Goal: Task Accomplishment & Management: Use online tool/utility

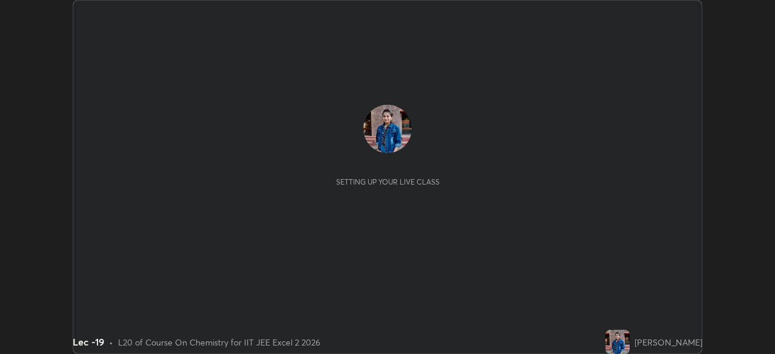
scroll to position [354, 775]
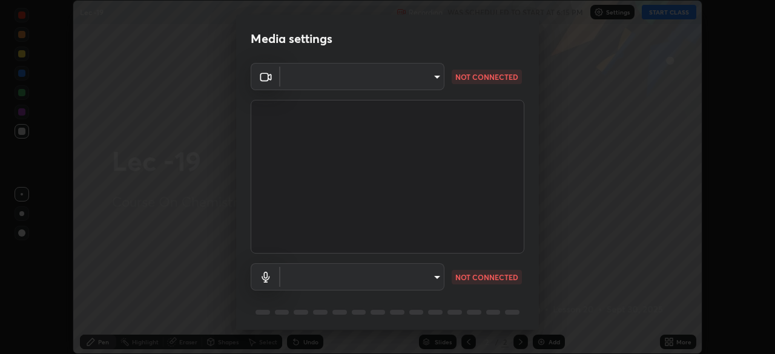
type input "a17bcbb42032d38a161d8b634044fc92f1b5a35c8046609e00d91205918d13dc"
type input "communications"
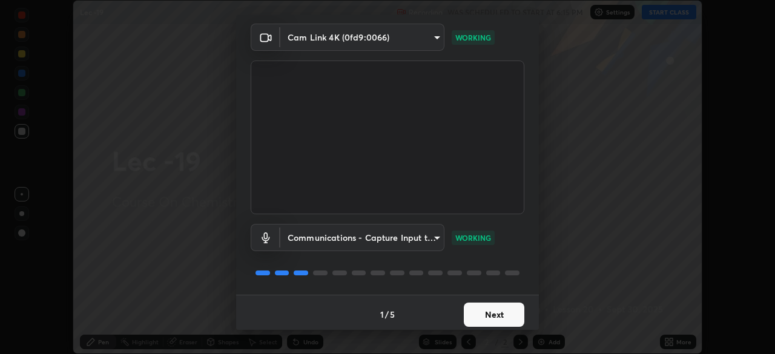
scroll to position [43, 0]
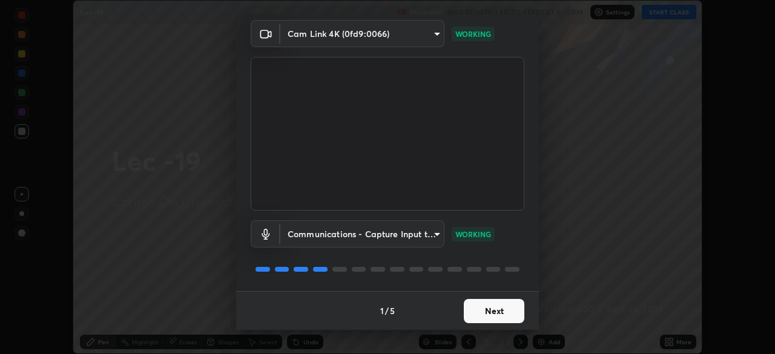
click at [484, 314] on button "Next" at bounding box center [494, 311] width 61 height 24
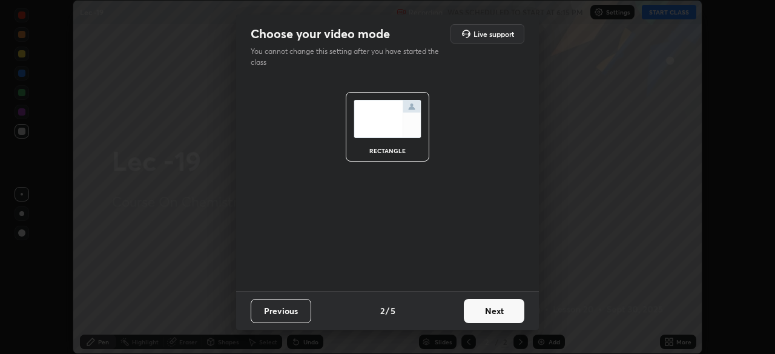
click at [485, 314] on button "Next" at bounding box center [494, 311] width 61 height 24
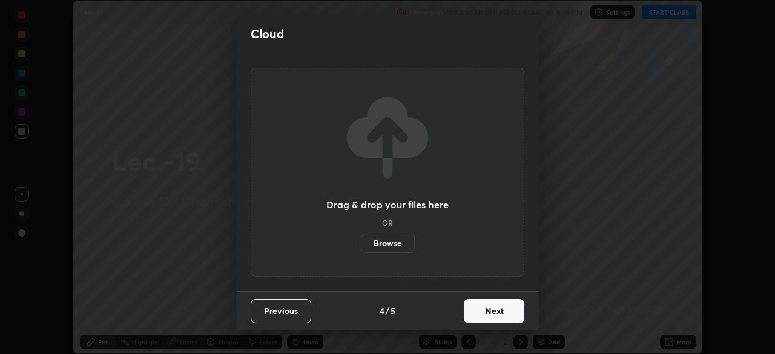
click at [485, 312] on button "Next" at bounding box center [494, 311] width 61 height 24
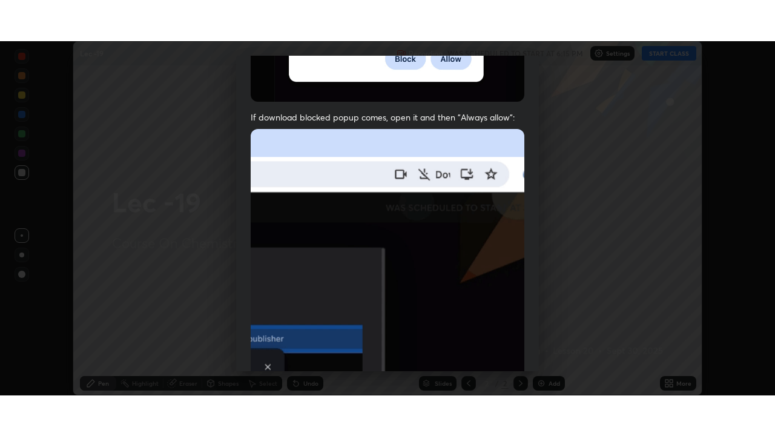
scroll to position [290, 0]
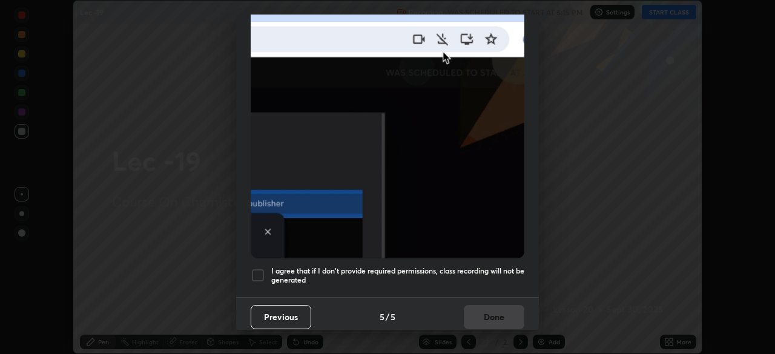
click at [271, 274] on h5 "I agree that if I don't provide required permissions, class recording will not …" at bounding box center [397, 276] width 253 height 19
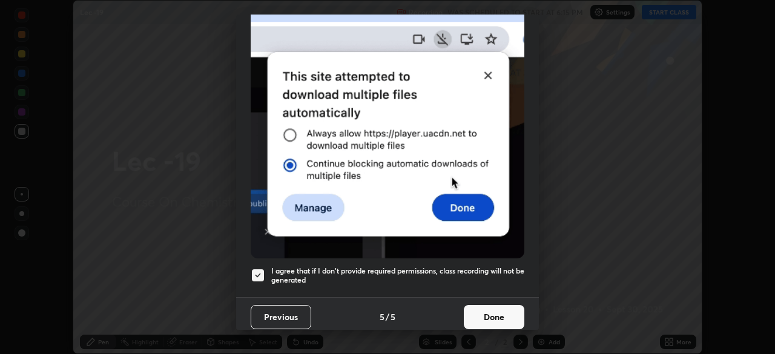
click at [474, 307] on button "Done" at bounding box center [494, 317] width 61 height 24
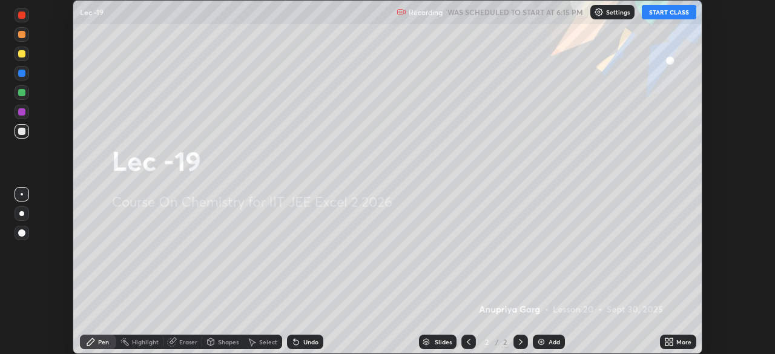
click at [665, 18] on button "START CLASS" at bounding box center [669, 12] width 55 height 15
click at [671, 340] on icon at bounding box center [671, 340] width 3 height 3
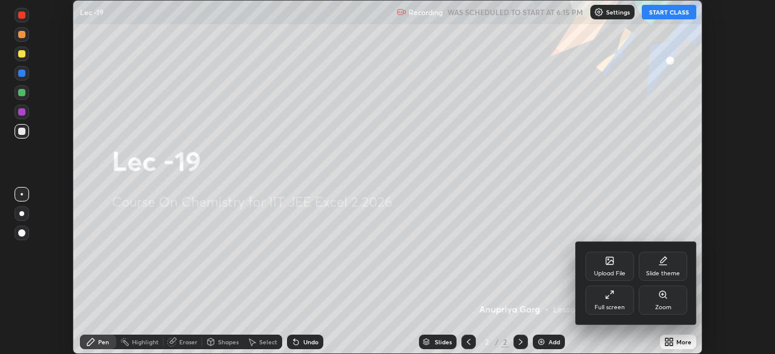
click at [610, 294] on icon at bounding box center [610, 295] width 10 height 10
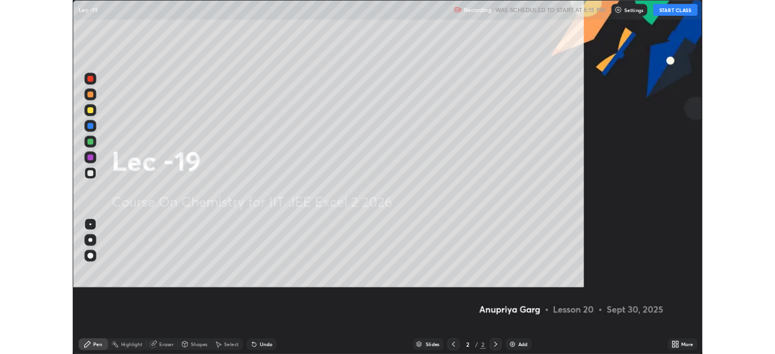
scroll to position [436, 775]
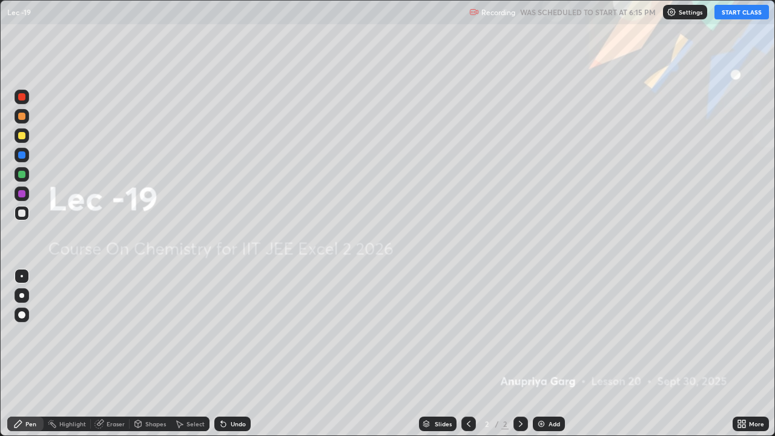
click at [550, 354] on div "Add" at bounding box center [555, 424] width 12 height 6
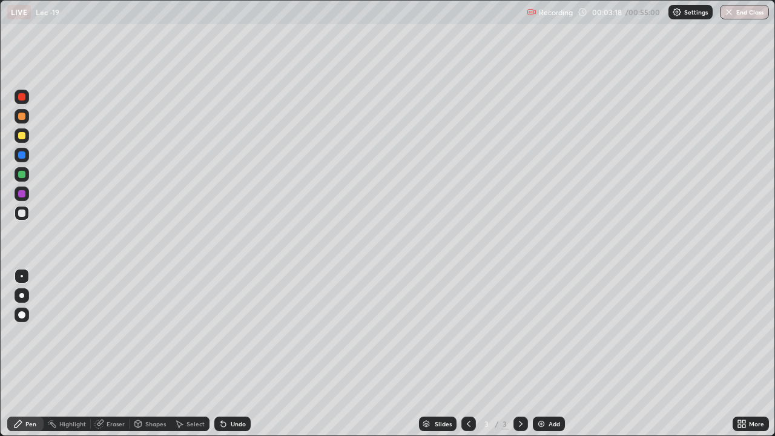
click at [113, 354] on div "Eraser" at bounding box center [116, 424] width 18 height 6
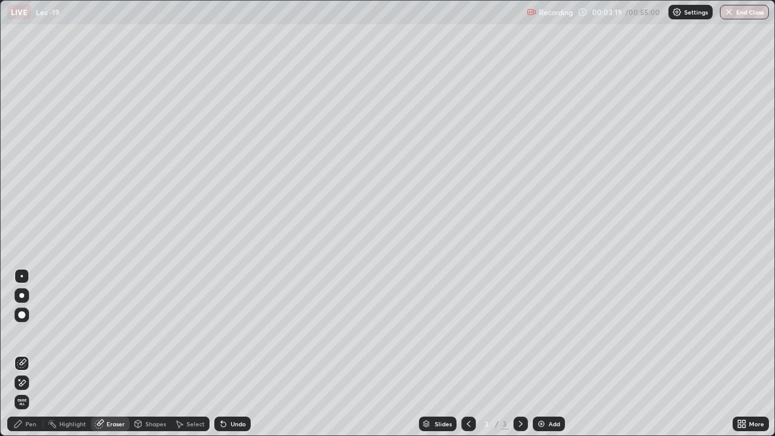
click at [25, 354] on div "Pen" at bounding box center [30, 424] width 11 height 6
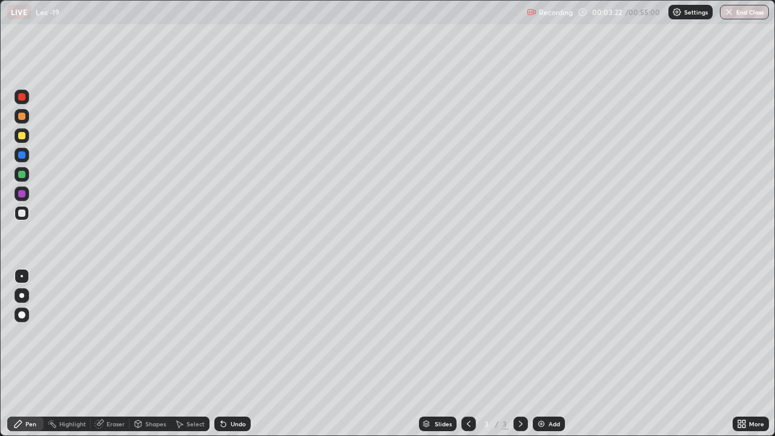
click at [113, 354] on div "Eraser" at bounding box center [116, 424] width 18 height 6
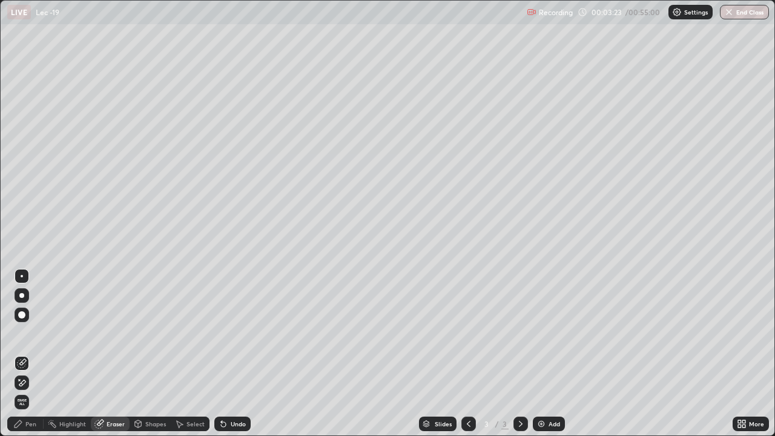
click at [21, 354] on icon at bounding box center [18, 424] width 10 height 10
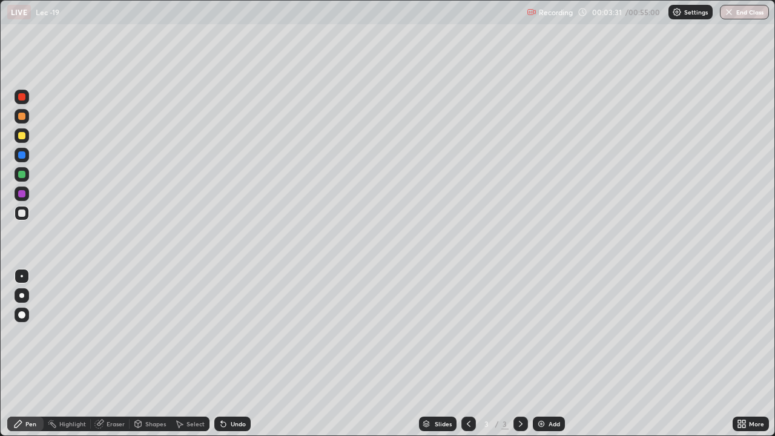
click at [105, 354] on div "Eraser" at bounding box center [110, 424] width 39 height 15
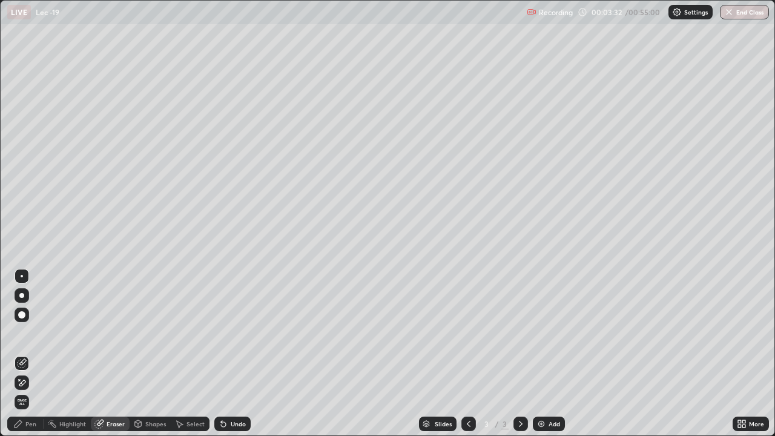
click at [30, 354] on div "Pen" at bounding box center [30, 424] width 11 height 6
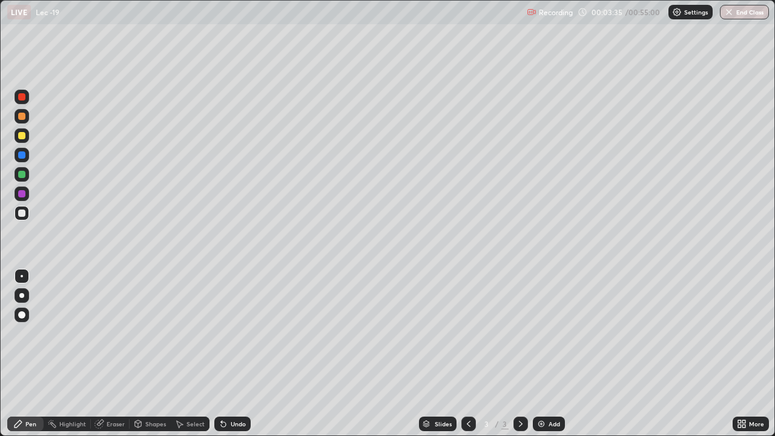
click at [24, 139] on div at bounding box center [22, 135] width 15 height 15
click at [113, 354] on div "Eraser" at bounding box center [116, 424] width 18 height 6
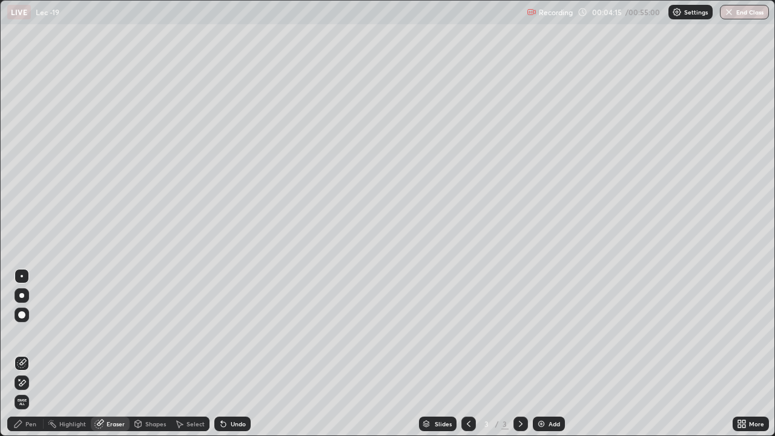
click at [27, 354] on div "Pen" at bounding box center [30, 424] width 11 height 6
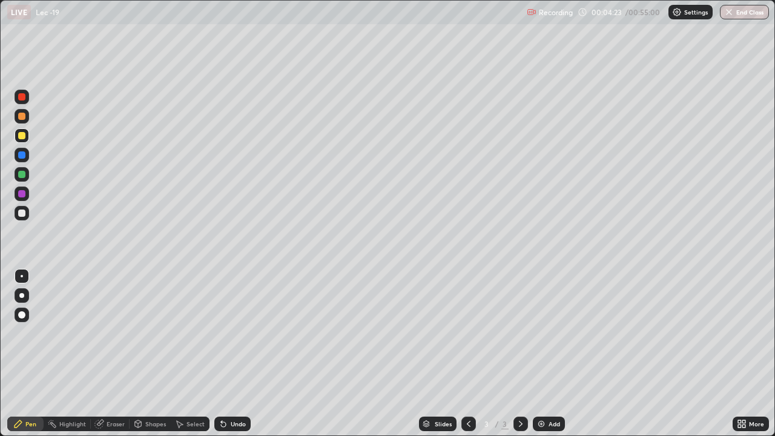
click at [110, 354] on div "Eraser" at bounding box center [116, 424] width 18 height 6
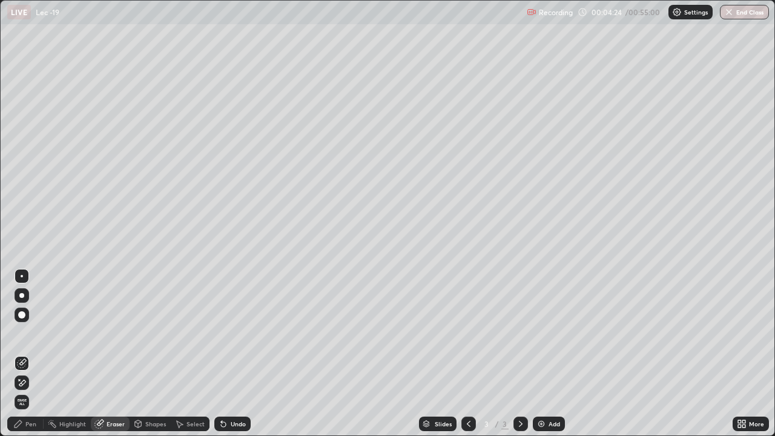
click at [28, 354] on div "Pen" at bounding box center [30, 424] width 11 height 6
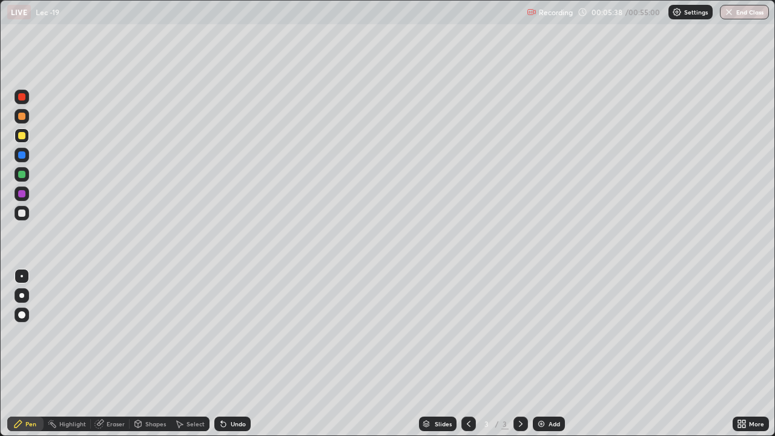
click at [114, 354] on div "Eraser" at bounding box center [116, 424] width 18 height 6
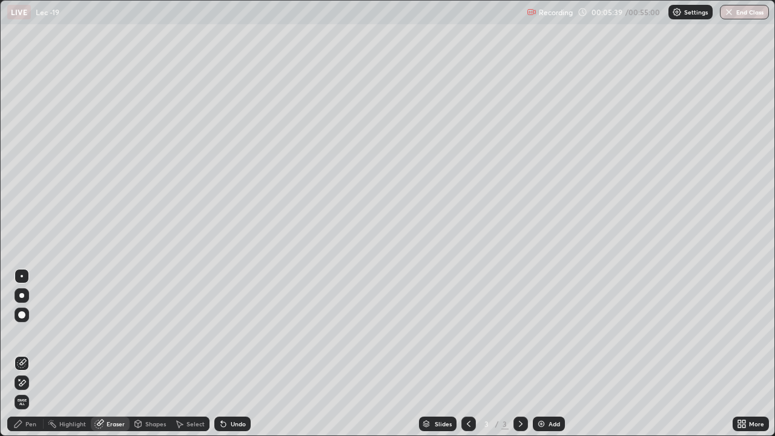
click at [24, 354] on div "Pen" at bounding box center [25, 424] width 36 height 15
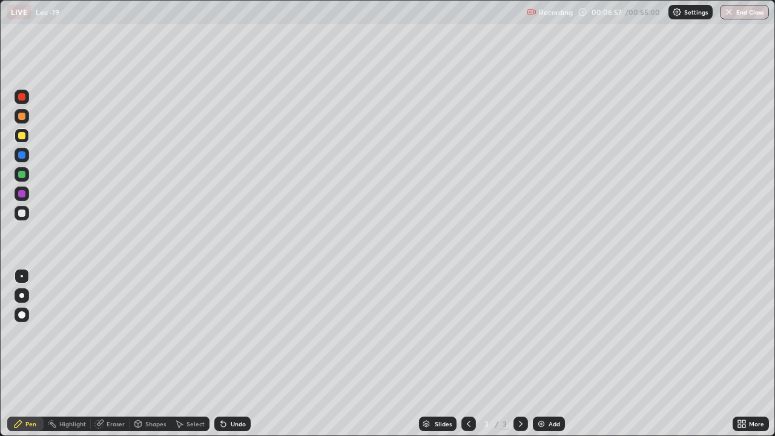
click at [540, 354] on img at bounding box center [542, 424] width 10 height 10
click at [18, 216] on div at bounding box center [22, 213] width 15 height 15
click at [542, 354] on img at bounding box center [542, 424] width 10 height 10
click at [533, 354] on div "Add" at bounding box center [549, 424] width 32 height 15
click at [111, 354] on div "Eraser" at bounding box center [110, 424] width 39 height 15
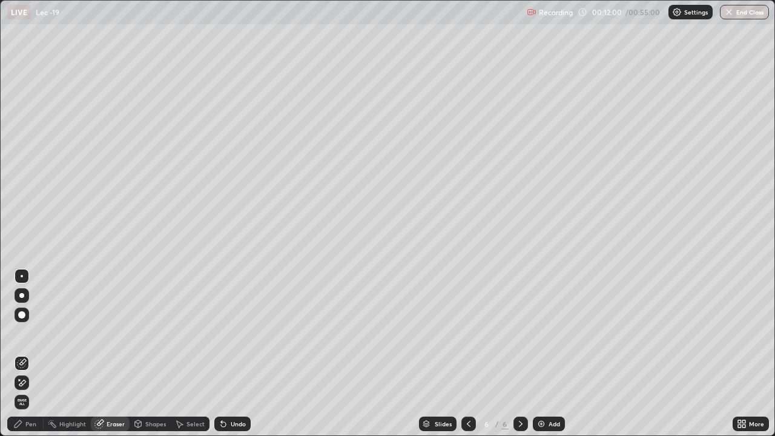
click at [33, 354] on div "Pen" at bounding box center [30, 424] width 11 height 6
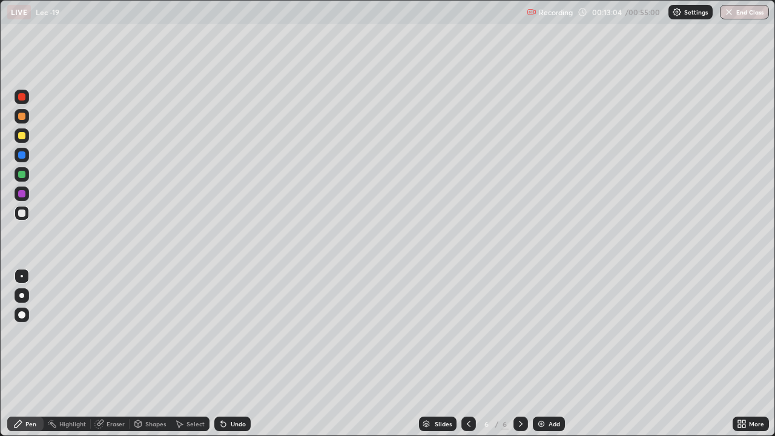
click at [549, 354] on div "Add" at bounding box center [555, 424] width 12 height 6
click at [111, 354] on div "Eraser" at bounding box center [116, 424] width 18 height 6
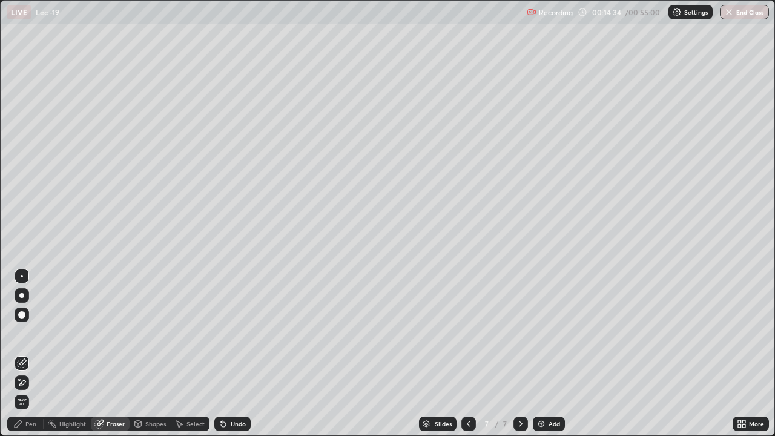
click at [34, 354] on div "Pen" at bounding box center [30, 424] width 11 height 6
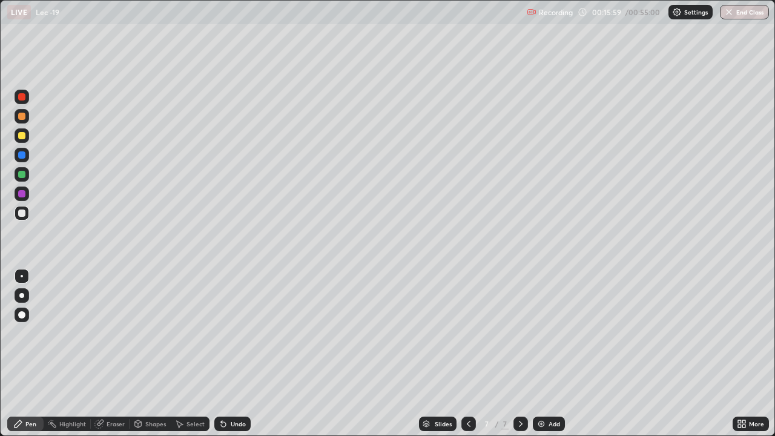
click at [543, 354] on img at bounding box center [542, 424] width 10 height 10
click at [229, 354] on div "Undo" at bounding box center [230, 424] width 41 height 24
click at [188, 354] on div "Select" at bounding box center [196, 424] width 18 height 6
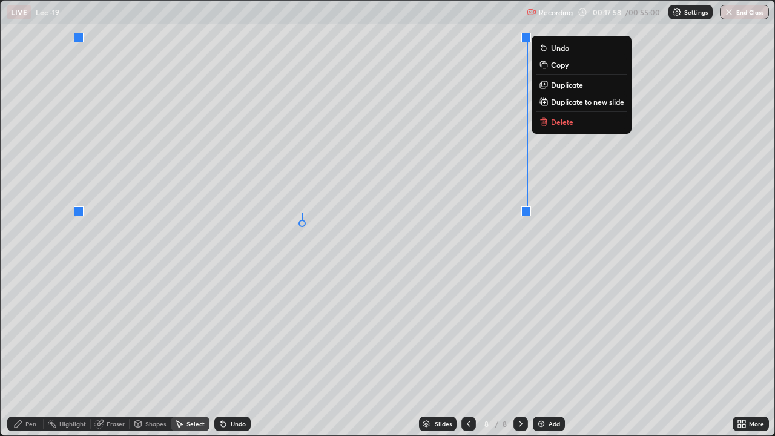
click at [271, 276] on div "0 ° Undo Copy Duplicate Duplicate to new slide Delete" at bounding box center [388, 218] width 774 height 435
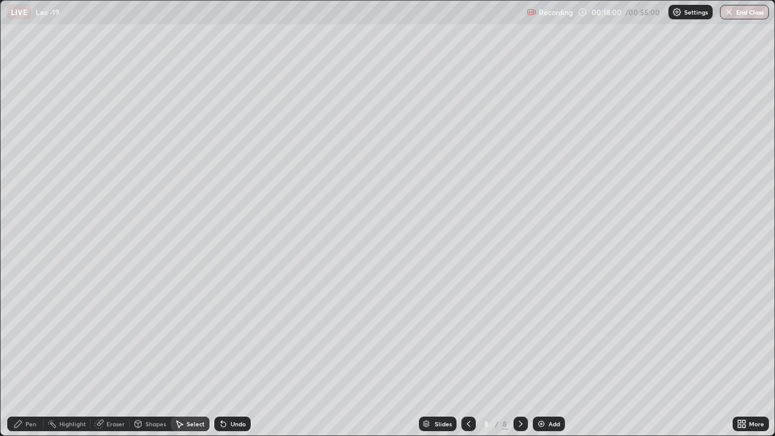
click at [34, 354] on div "Pen" at bounding box center [30, 424] width 11 height 6
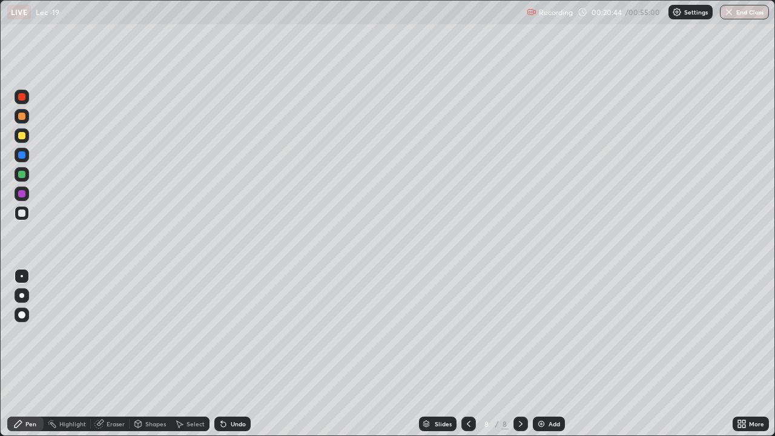
click at [237, 354] on div "Undo" at bounding box center [238, 424] width 15 height 6
click at [234, 354] on div "Undo" at bounding box center [238, 424] width 15 height 6
click at [547, 354] on div "Add" at bounding box center [549, 424] width 32 height 15
click at [188, 354] on div "Select" at bounding box center [196, 424] width 18 height 6
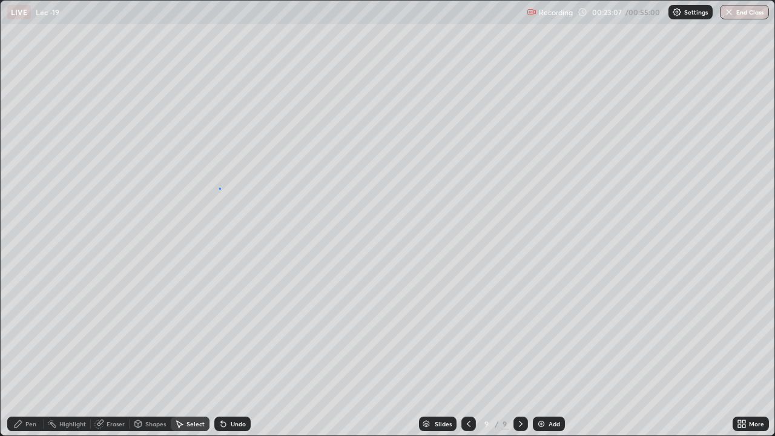
click at [220, 188] on div "0 ° Undo Copy Duplicate Duplicate to new slide Delete" at bounding box center [388, 218] width 774 height 435
click at [31, 354] on div "Pen" at bounding box center [30, 424] width 11 height 6
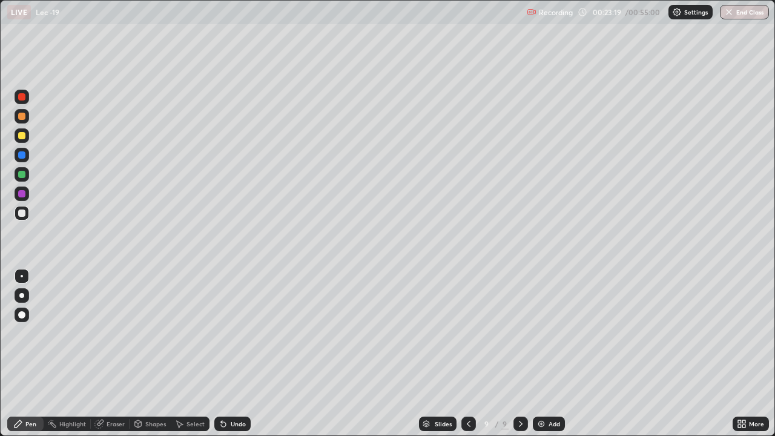
click at [752, 354] on div "More" at bounding box center [751, 424] width 36 height 24
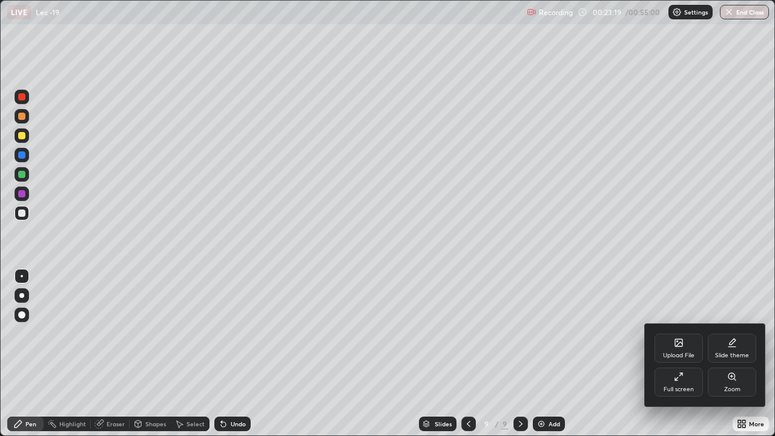
click at [684, 354] on div "Full screen" at bounding box center [679, 390] width 30 height 6
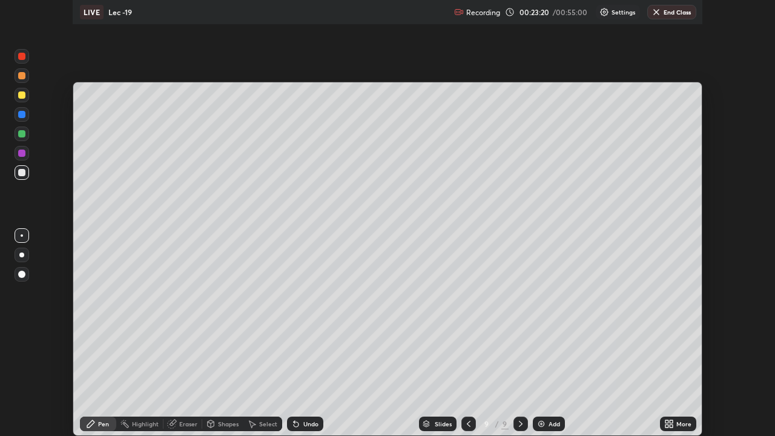
scroll to position [60231, 59810]
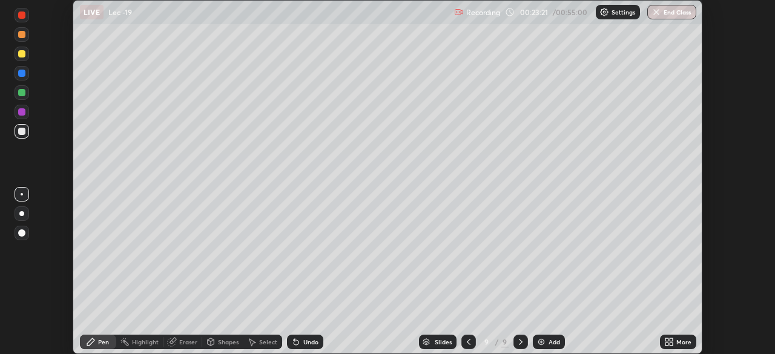
click at [676, 344] on div "More" at bounding box center [678, 342] width 36 height 15
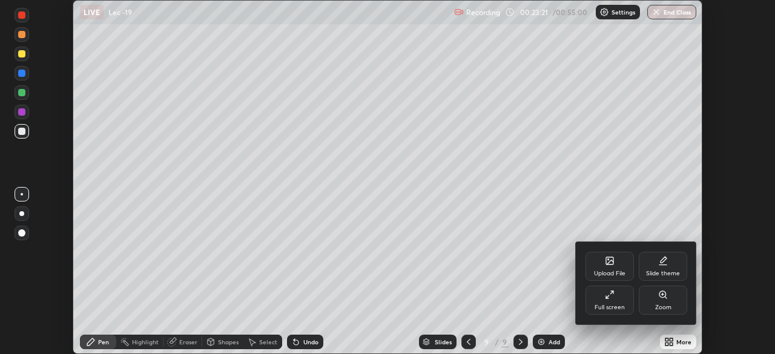
click at [605, 305] on div "Full screen" at bounding box center [610, 308] width 30 height 6
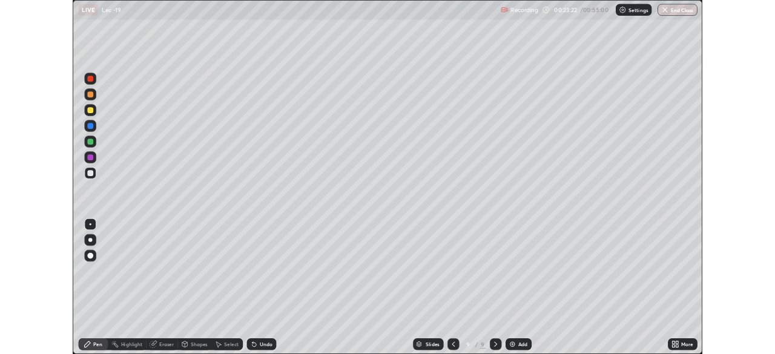
scroll to position [436, 775]
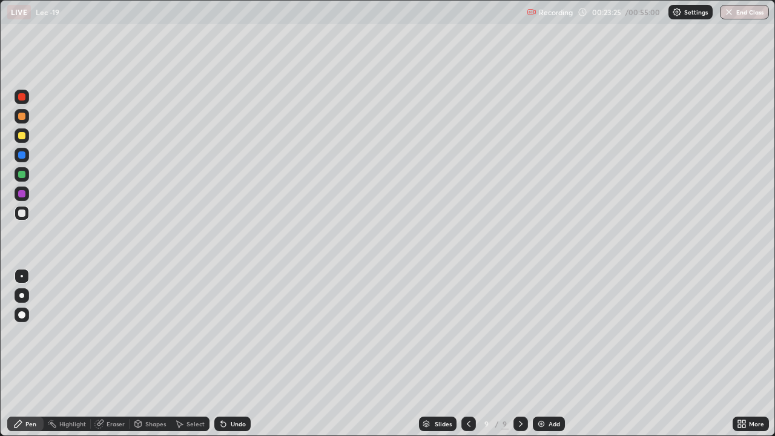
click at [25, 216] on div at bounding box center [22, 213] width 15 height 15
click at [110, 354] on div "Eraser" at bounding box center [116, 424] width 18 height 6
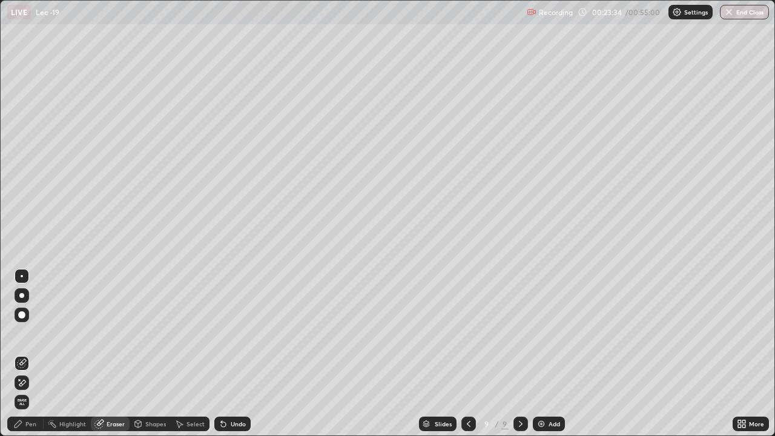
click at [30, 354] on div "Pen" at bounding box center [30, 424] width 11 height 6
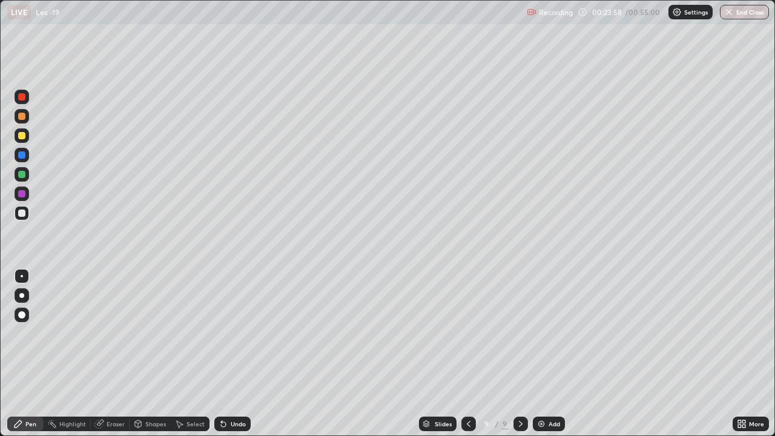
click at [111, 354] on div "Eraser" at bounding box center [116, 424] width 18 height 6
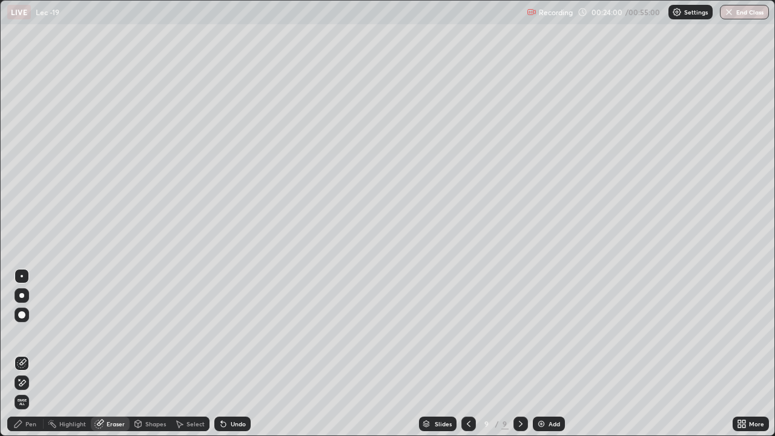
click at [35, 354] on div "Pen" at bounding box center [30, 424] width 11 height 6
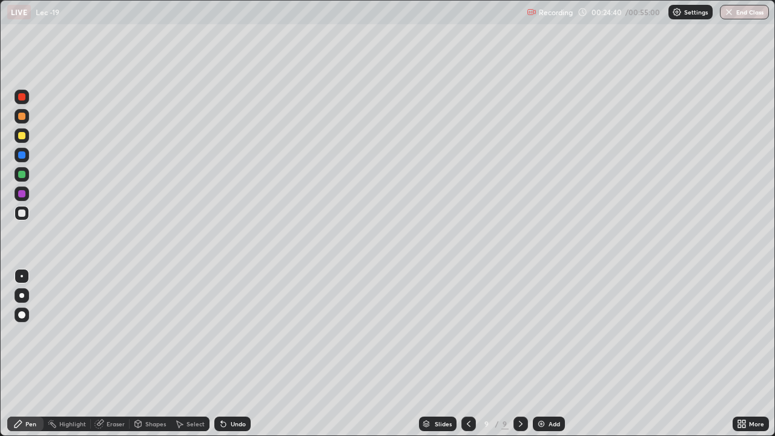
click at [23, 138] on div at bounding box center [21, 135] width 7 height 7
click at [103, 354] on icon at bounding box center [100, 424] width 10 height 10
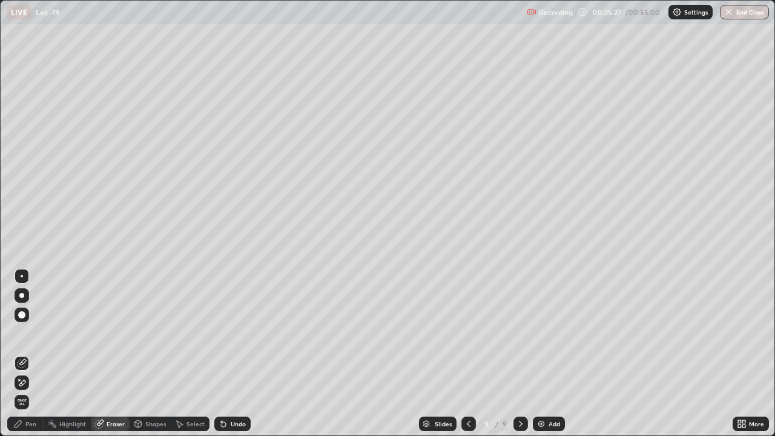
click at [35, 354] on div "Pen" at bounding box center [30, 424] width 11 height 6
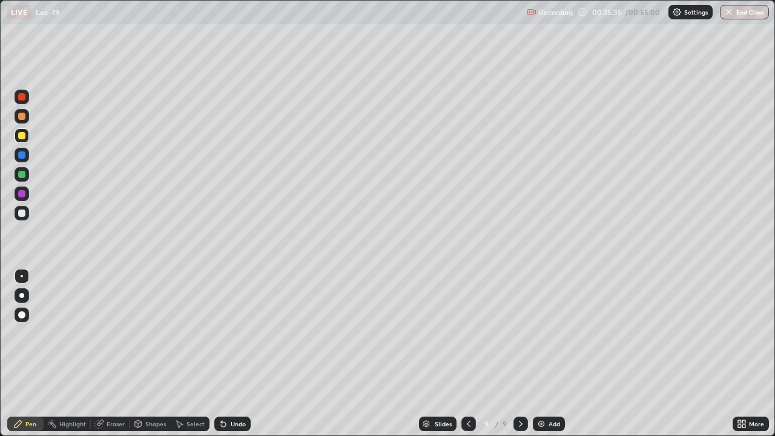
click at [20, 213] on div at bounding box center [21, 213] width 7 height 7
click at [185, 354] on div "Select" at bounding box center [190, 424] width 39 height 15
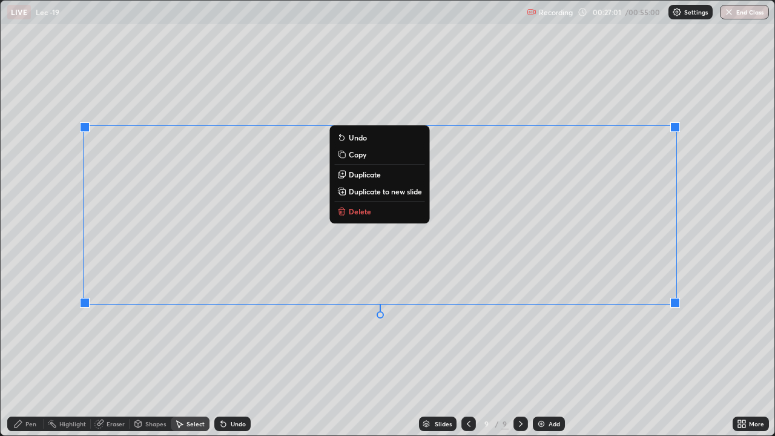
click at [371, 345] on div "0 ° Undo Copy Duplicate Duplicate to new slide Delete" at bounding box center [388, 218] width 774 height 435
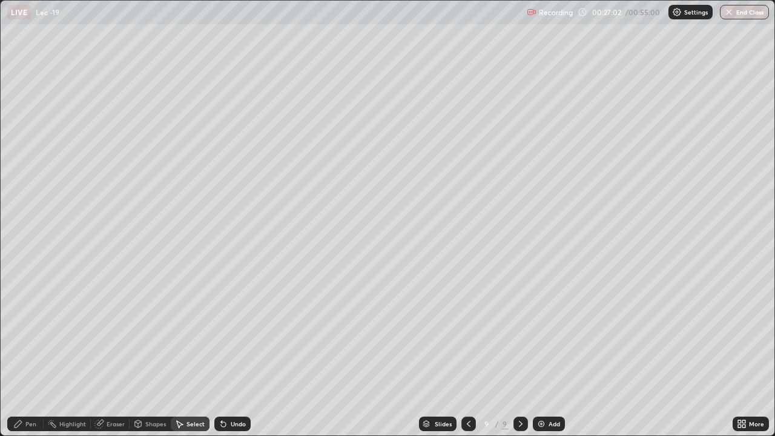
click at [34, 354] on div "Pen" at bounding box center [30, 424] width 11 height 6
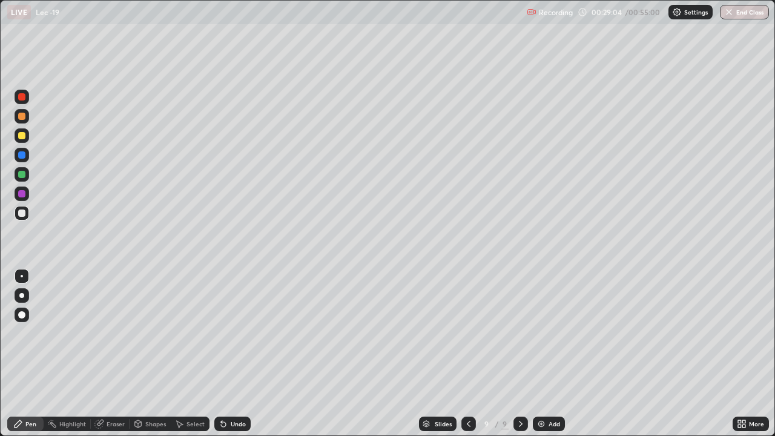
click at [24, 133] on div at bounding box center [21, 135] width 7 height 7
click at [545, 354] on div "Add" at bounding box center [549, 424] width 32 height 15
click at [743, 354] on icon at bounding box center [744, 421] width 3 height 3
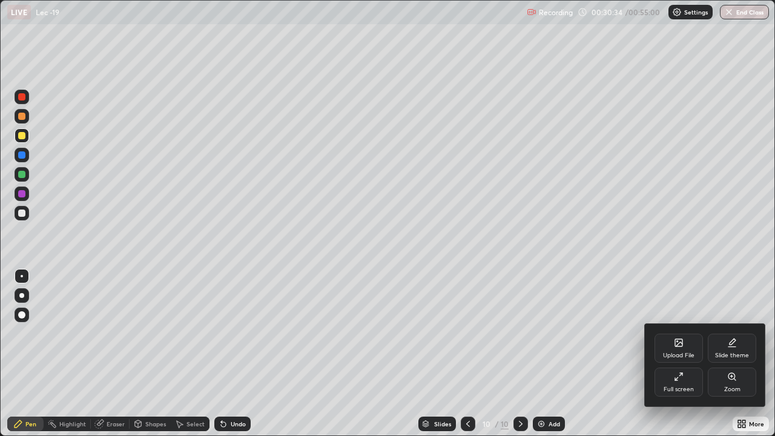
click at [676, 354] on div "Full screen" at bounding box center [679, 382] width 48 height 29
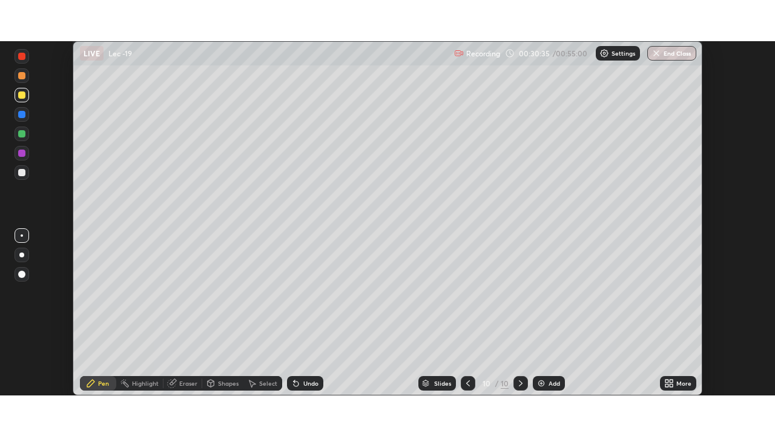
scroll to position [60231, 59810]
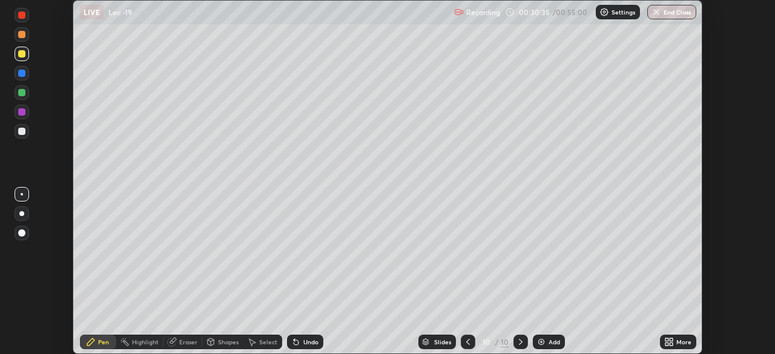
click at [671, 340] on icon at bounding box center [671, 340] width 3 height 3
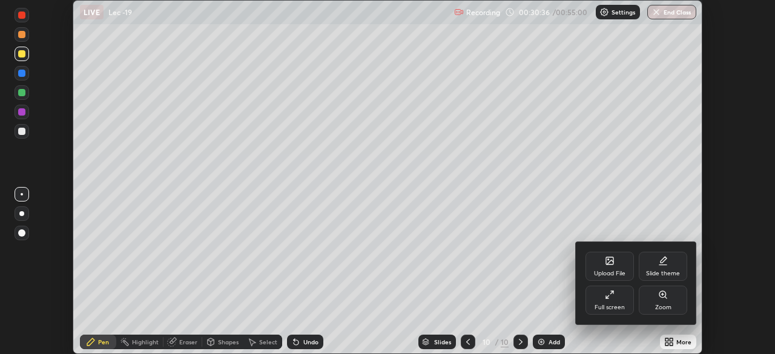
click at [616, 301] on div "Full screen" at bounding box center [610, 300] width 48 height 29
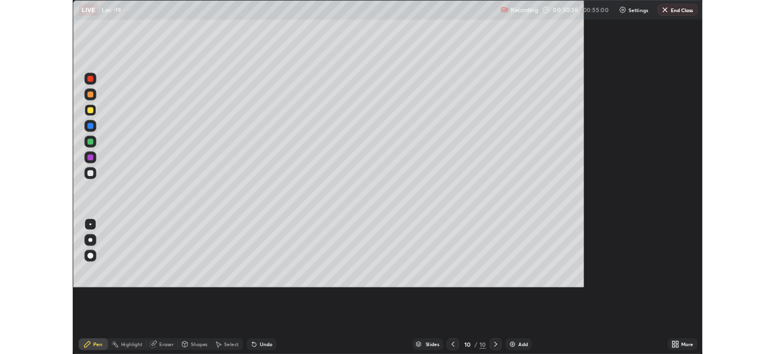
scroll to position [436, 775]
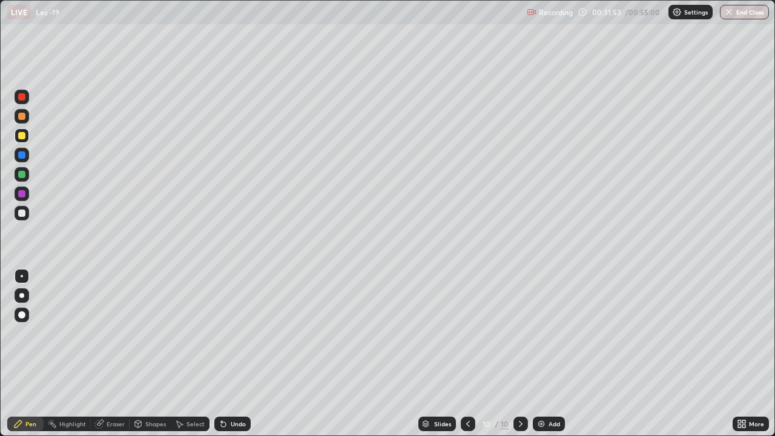
click at [22, 214] on div at bounding box center [21, 213] width 7 height 7
click at [541, 354] on img at bounding box center [542, 424] width 10 height 10
click at [22, 210] on div at bounding box center [21, 213] width 7 height 7
click at [108, 354] on div "Eraser" at bounding box center [116, 424] width 18 height 6
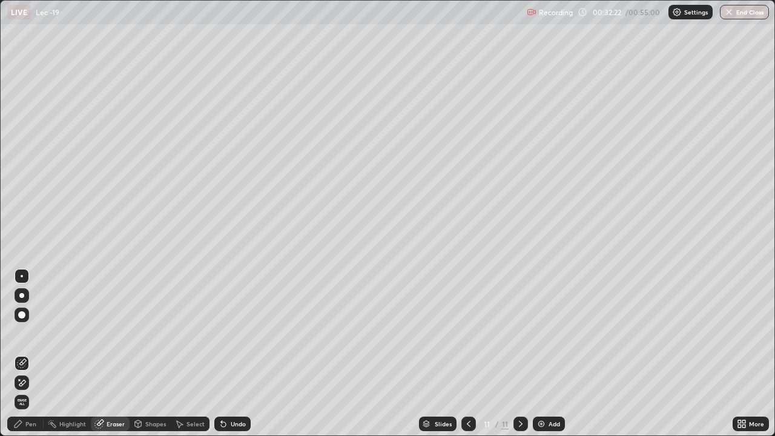
click at [24, 354] on div "Pen" at bounding box center [25, 424] width 36 height 15
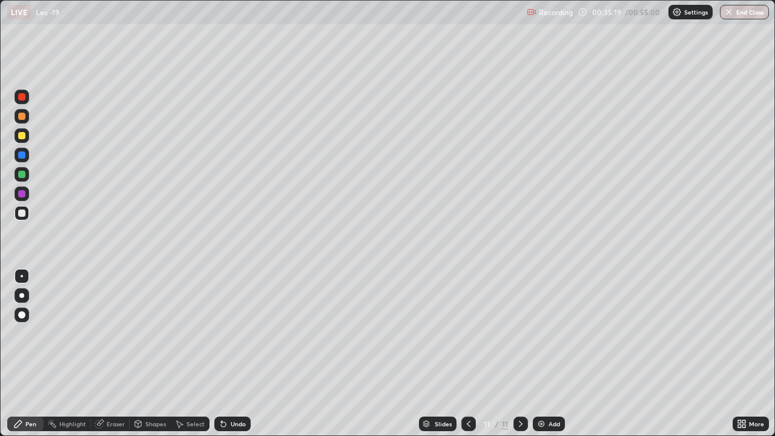
click at [547, 354] on div "Add" at bounding box center [549, 424] width 32 height 15
click at [237, 354] on div "Undo" at bounding box center [238, 424] width 15 height 6
click at [232, 354] on div "Undo" at bounding box center [238, 424] width 15 height 6
click at [241, 354] on div "Undo" at bounding box center [238, 424] width 15 height 6
click at [537, 354] on img at bounding box center [542, 424] width 10 height 10
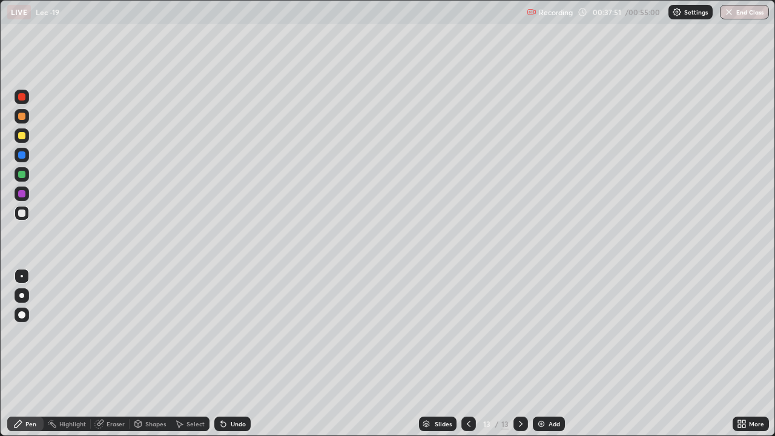
click at [21, 212] on div at bounding box center [21, 213] width 7 height 7
click at [197, 354] on div "Select" at bounding box center [196, 424] width 18 height 6
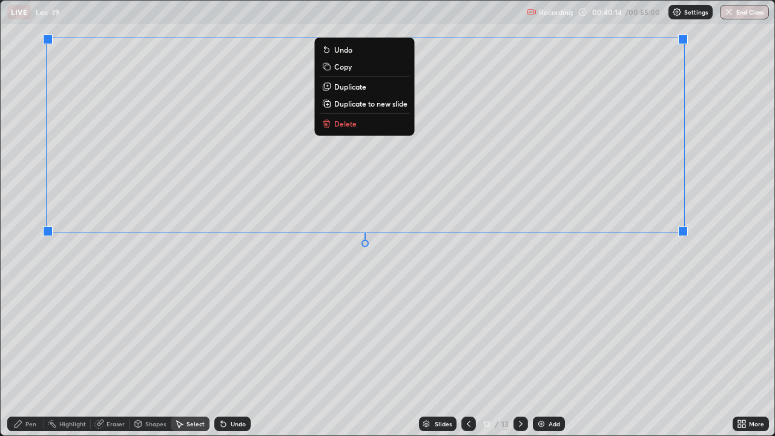
click at [444, 282] on div "0 ° Undo Copy Duplicate Duplicate to new slide Delete" at bounding box center [388, 218] width 774 height 435
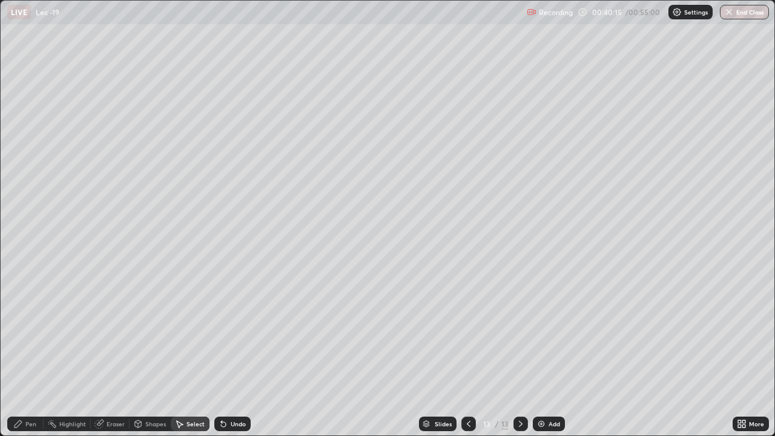
click at [39, 354] on div "Pen" at bounding box center [25, 424] width 36 height 15
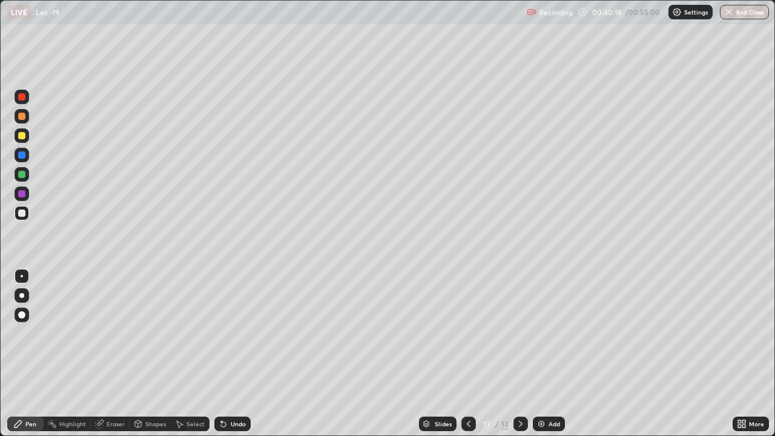
click at [746, 354] on icon at bounding box center [744, 426] width 3 height 3
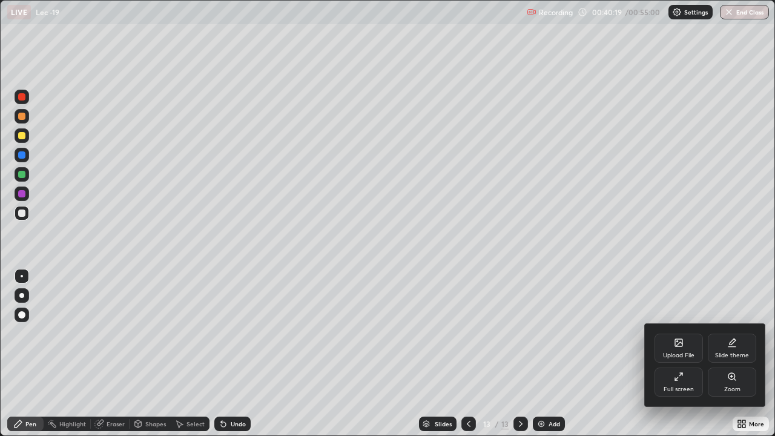
click at [674, 354] on div "Full screen" at bounding box center [679, 382] width 48 height 29
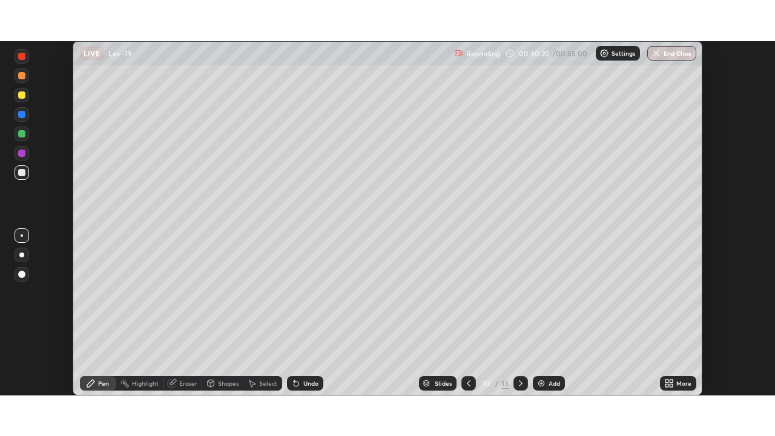
scroll to position [60231, 59810]
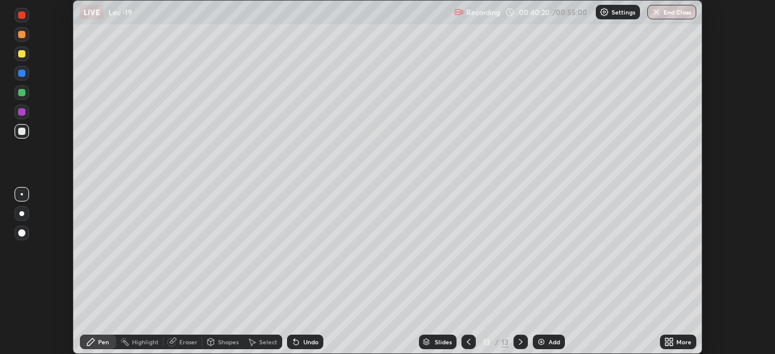
click at [668, 342] on icon at bounding box center [670, 342] width 10 height 10
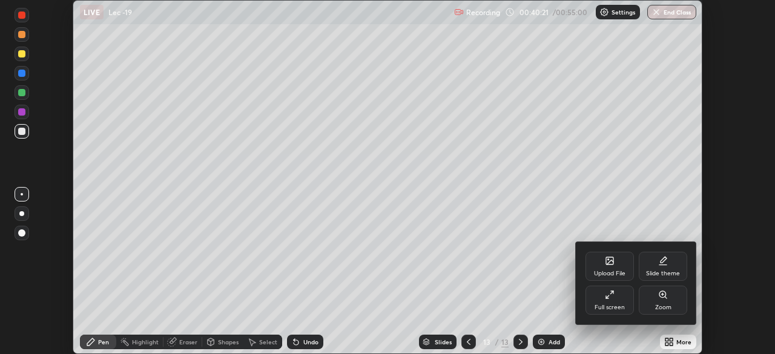
click at [608, 305] on div "Full screen" at bounding box center [610, 308] width 30 height 6
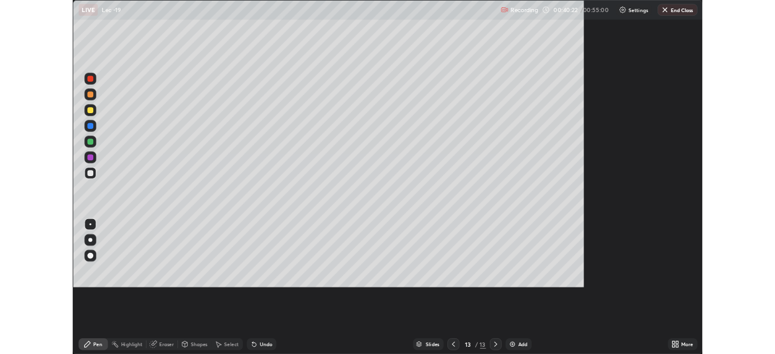
scroll to position [436, 775]
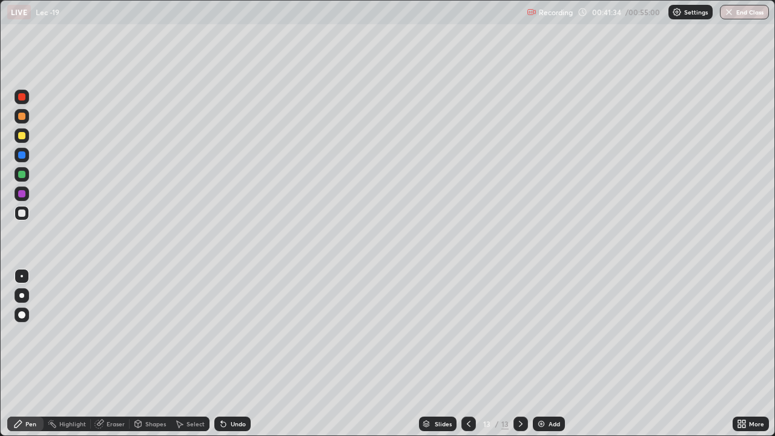
click at [103, 354] on icon at bounding box center [100, 424] width 10 height 10
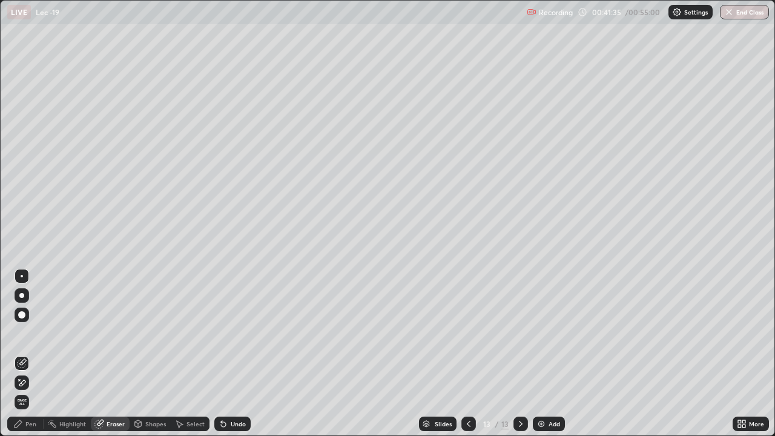
click at [23, 314] on div at bounding box center [21, 314] width 7 height 7
click at [27, 354] on div "Pen" at bounding box center [30, 424] width 11 height 6
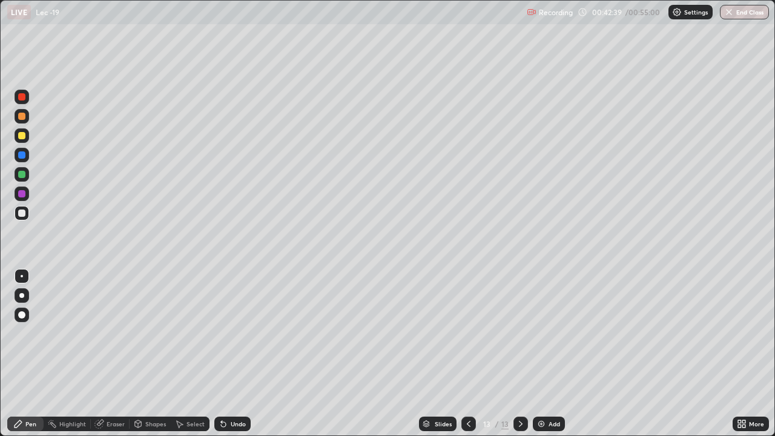
click at [542, 354] on img at bounding box center [542, 424] width 10 height 10
click at [111, 354] on div "Eraser" at bounding box center [116, 424] width 18 height 6
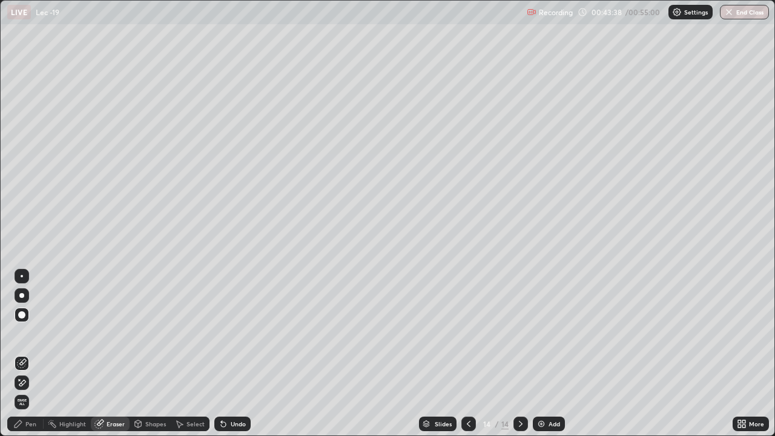
click at [36, 354] on div "Pen" at bounding box center [25, 424] width 36 height 15
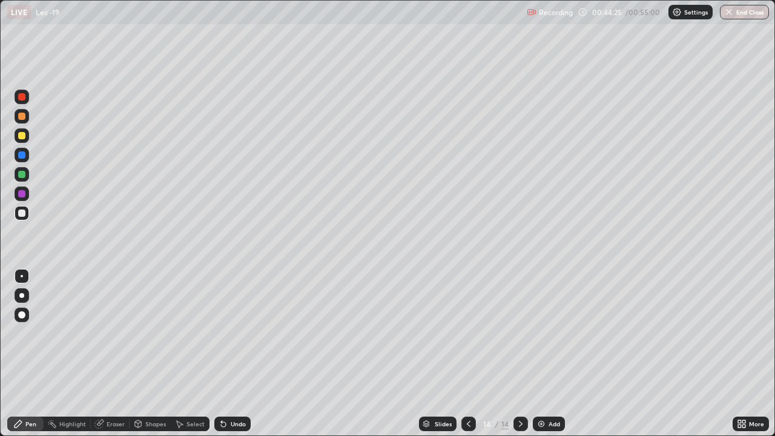
click at [190, 354] on div "Select" at bounding box center [196, 424] width 18 height 6
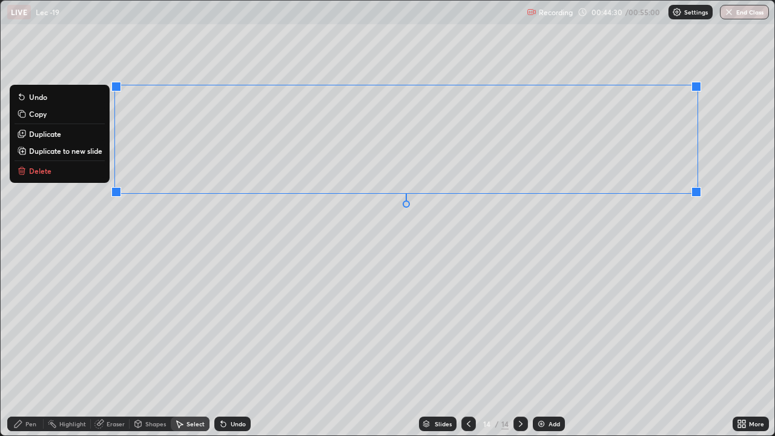
click at [443, 267] on div "0 ° Undo Copy Duplicate Duplicate to new slide Delete" at bounding box center [388, 218] width 774 height 435
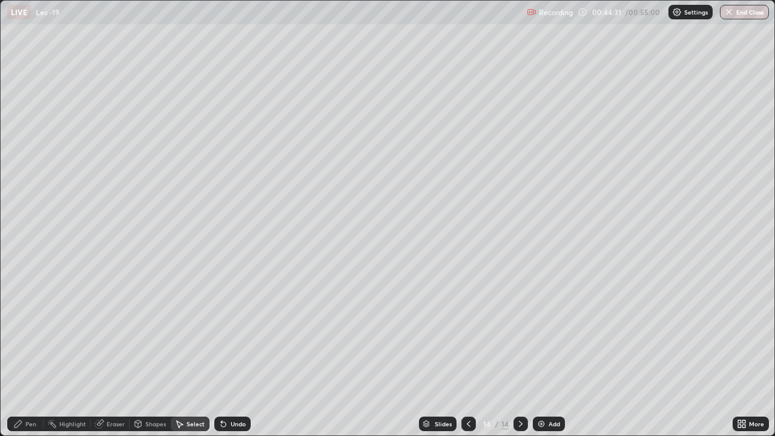
click at [28, 354] on div "Pen" at bounding box center [30, 424] width 11 height 6
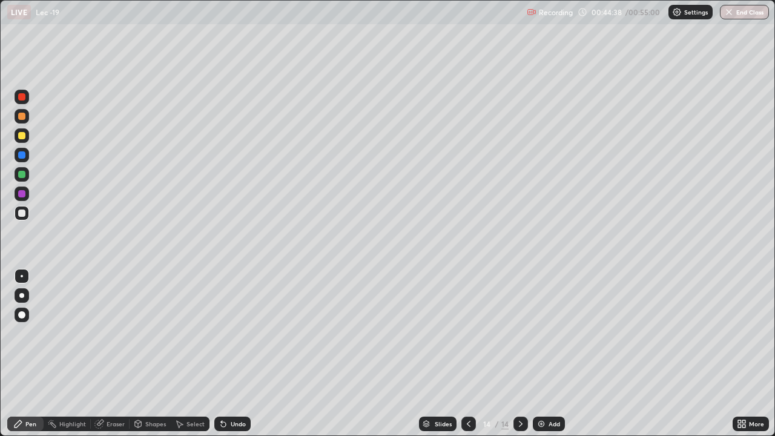
click at [744, 354] on icon at bounding box center [744, 426] width 3 height 3
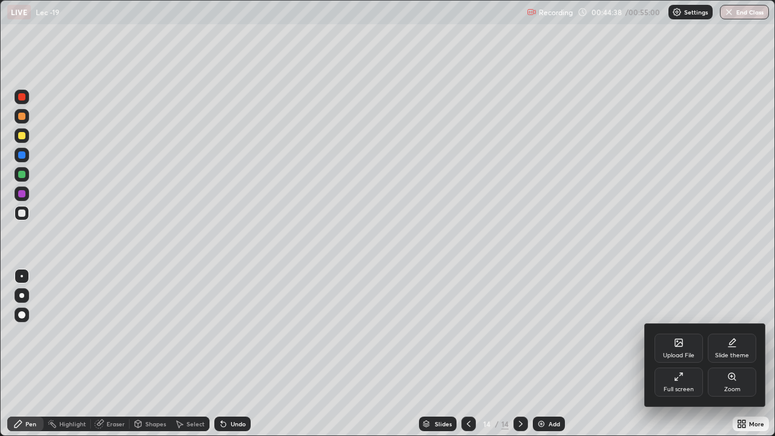
click at [679, 354] on icon at bounding box center [679, 377] width 10 height 10
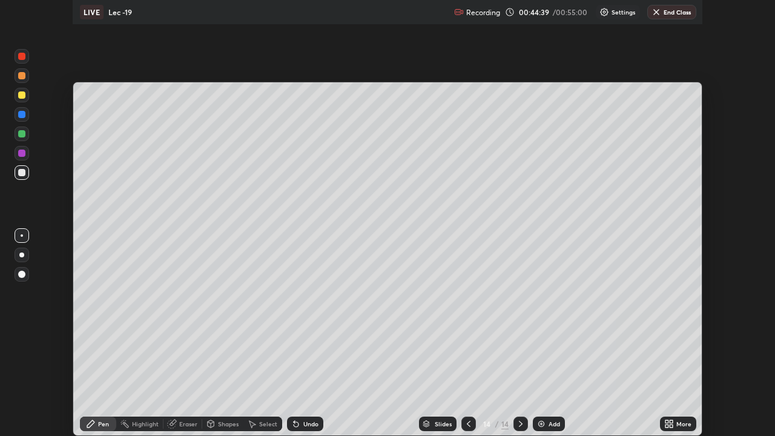
scroll to position [60231, 59810]
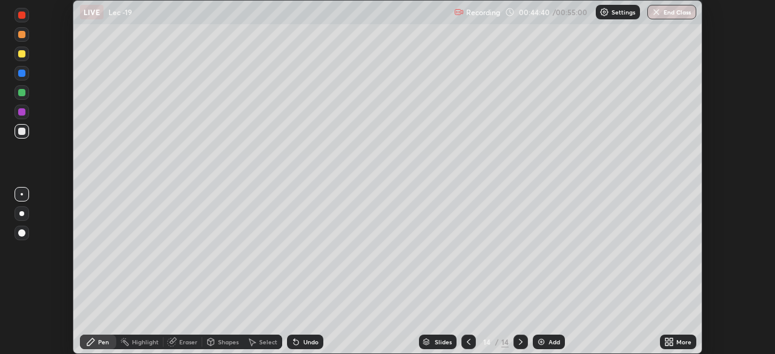
click at [679, 344] on div "More" at bounding box center [684, 342] width 15 height 6
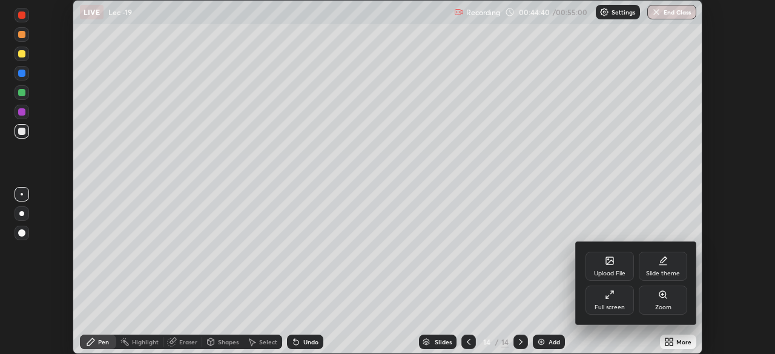
click at [607, 303] on div "Full screen" at bounding box center [610, 300] width 48 height 29
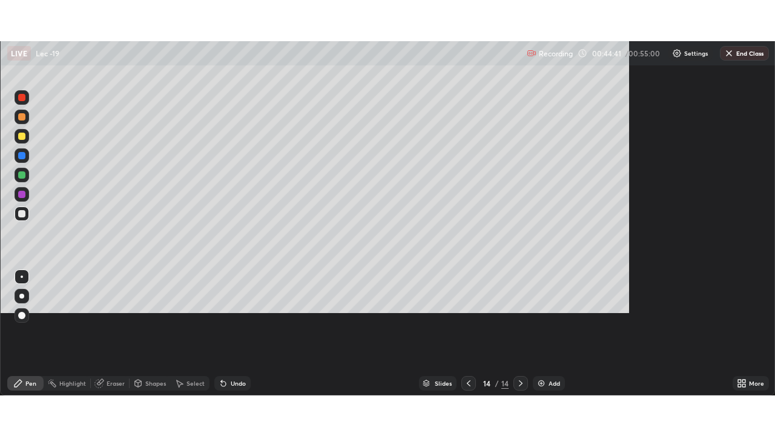
scroll to position [436, 775]
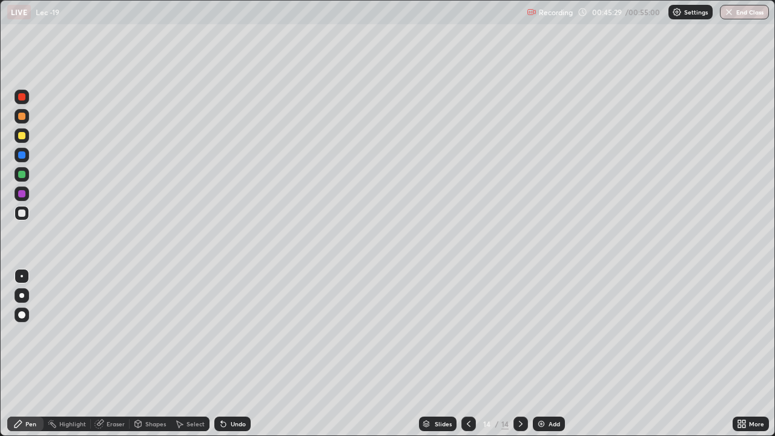
click at [21, 140] on div at bounding box center [22, 135] width 15 height 15
click at [743, 12] on button "End Class" at bounding box center [744, 12] width 49 height 15
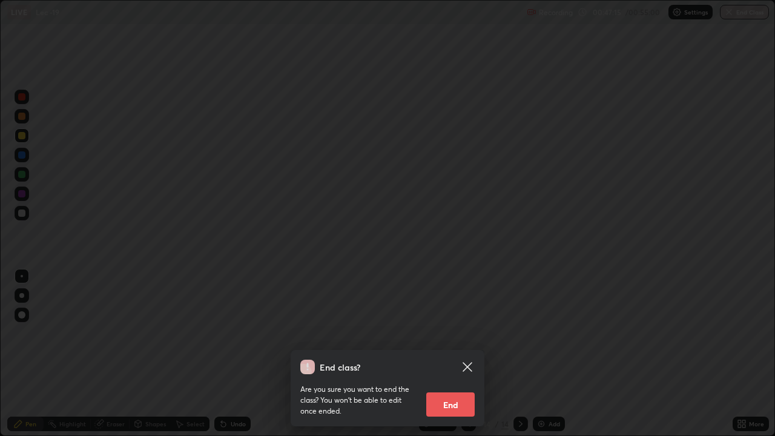
click at [467, 354] on button "End" at bounding box center [451, 405] width 48 height 24
